Goal: Task Accomplishment & Management: Use online tool/utility

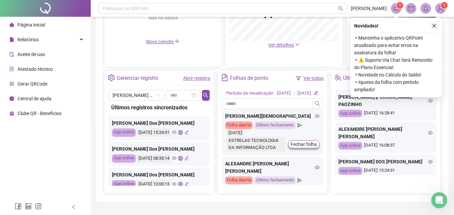
click at [436, 25] on icon "close" at bounding box center [434, 26] width 5 height 5
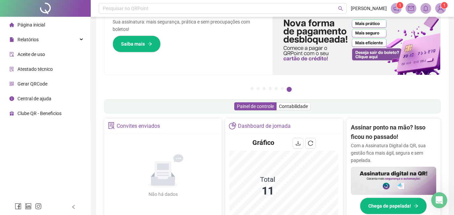
scroll to position [17, 0]
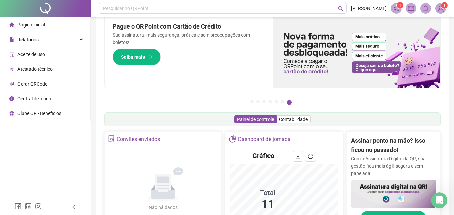
click at [19, 21] on div "Página inicial" at bounding box center [27, 24] width 36 height 13
click at [31, 42] on span "Relatórios" at bounding box center [27, 39] width 21 height 5
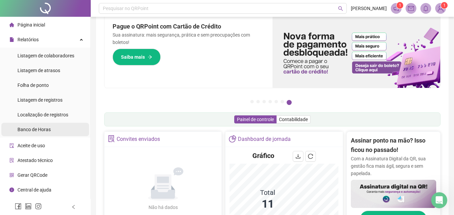
click at [39, 127] on span "Banco de Horas" at bounding box center [33, 129] width 33 height 5
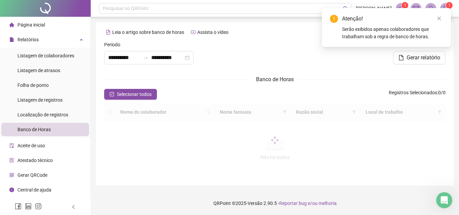
type input "**********"
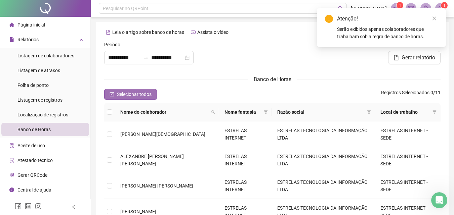
click at [113, 96] on icon "check-square" at bounding box center [111, 94] width 5 height 5
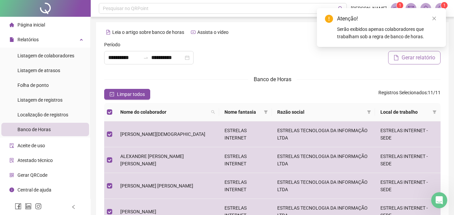
click at [397, 61] on button "Gerar relatório" at bounding box center [414, 57] width 52 height 13
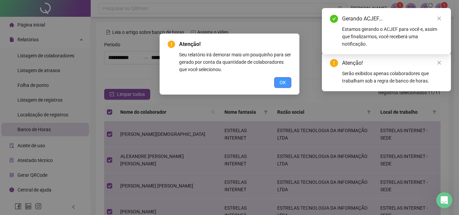
click at [285, 82] on span "OK" at bounding box center [282, 82] width 6 height 7
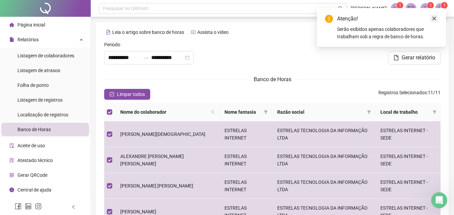
click at [435, 18] on icon "close" at bounding box center [434, 19] width 4 height 4
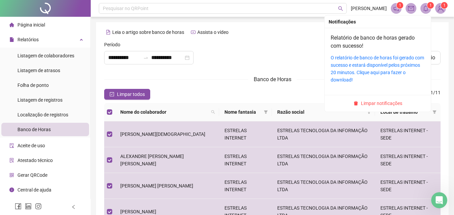
click at [428, 9] on icon "bell" at bounding box center [425, 8] width 6 height 6
click at [427, 10] on icon "bell" at bounding box center [425, 8] width 6 height 6
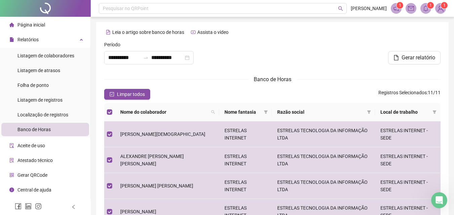
click at [399, 8] on span "1" at bounding box center [400, 5] width 2 height 7
click at [392, 9] on span at bounding box center [396, 8] width 11 height 11
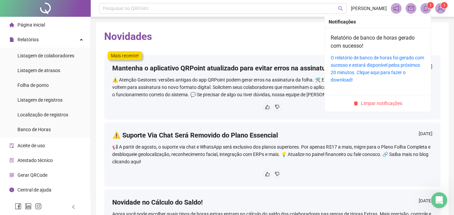
click at [423, 10] on icon "bell" at bounding box center [425, 8] width 6 height 6
click at [424, 8] on icon "bell" at bounding box center [425, 8] width 6 height 6
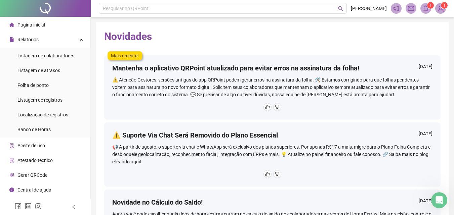
click at [443, 9] on img at bounding box center [440, 8] width 10 height 10
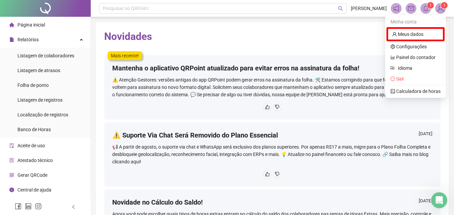
click at [368, 39] on h2 "Novidades" at bounding box center [272, 36] width 336 height 13
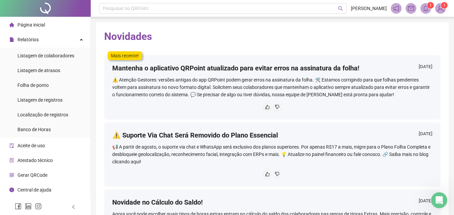
click at [224, 52] on div "Mais recente! Mantenha o aplicativo QRPoint atualizado para evitar erros na ass…" at bounding box center [272, 83] width 336 height 71
click at [37, 127] on span "Banco de Horas" at bounding box center [33, 129] width 33 height 5
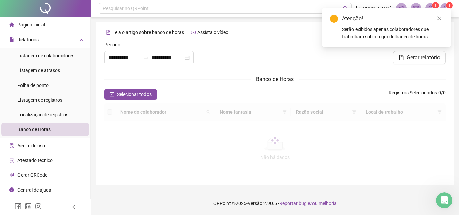
type input "**********"
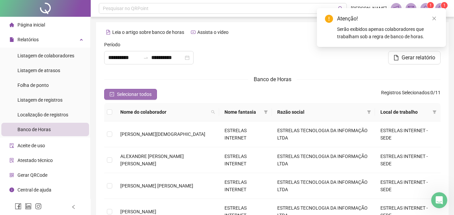
click at [125, 92] on span "Selecionar todos" at bounding box center [134, 94] width 35 height 7
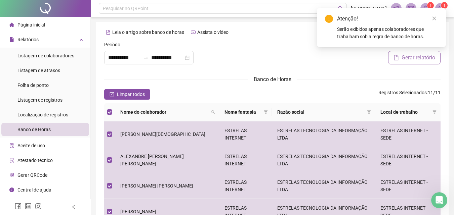
click at [404, 58] on span "Gerar relatório" at bounding box center [418, 58] width 34 height 8
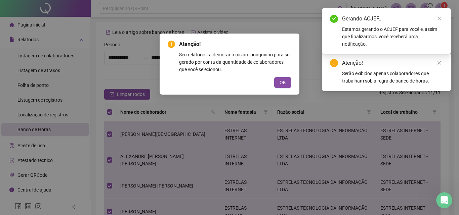
click at [382, 35] on div "Estamos gerando o ACJEF para você e, assim que finalizarmos, você receberá uma …" at bounding box center [392, 37] width 101 height 22
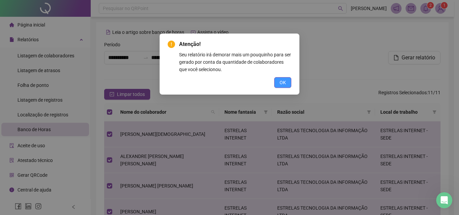
click at [278, 80] on button "OK" at bounding box center [282, 82] width 17 height 11
